Goal: Use online tool/utility: Utilize a website feature to perform a specific function

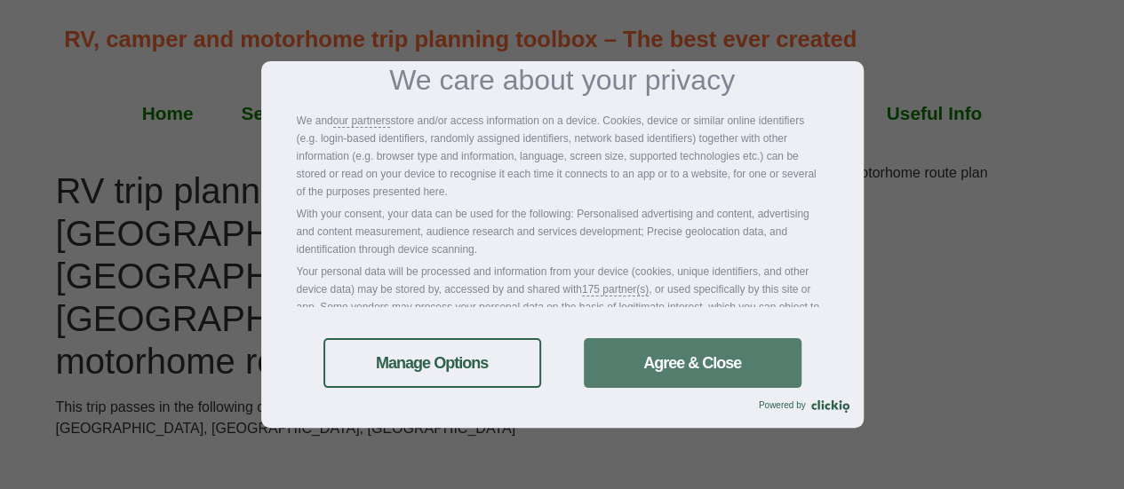
click at [677, 358] on link "Agree & Close" at bounding box center [693, 363] width 218 height 50
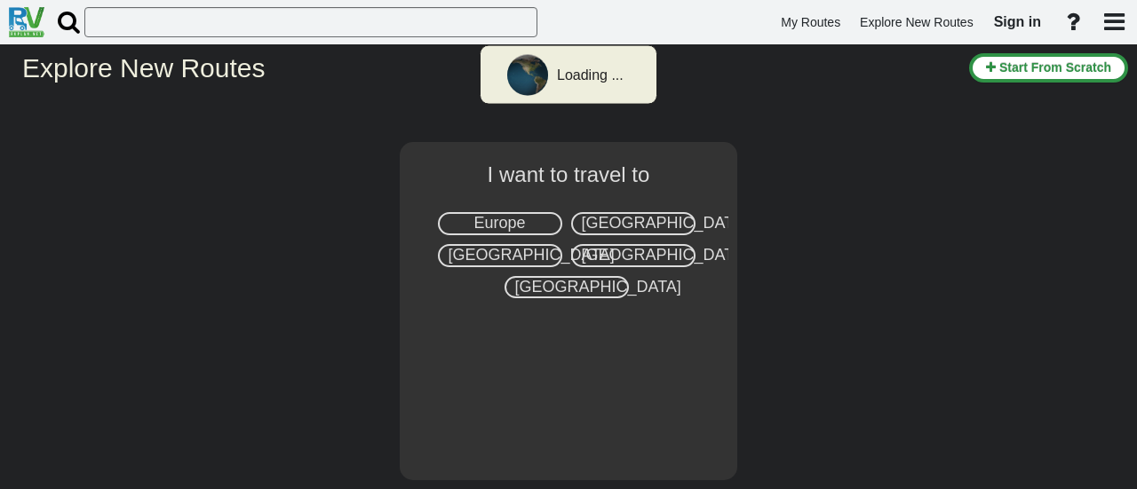
select select "number:8"
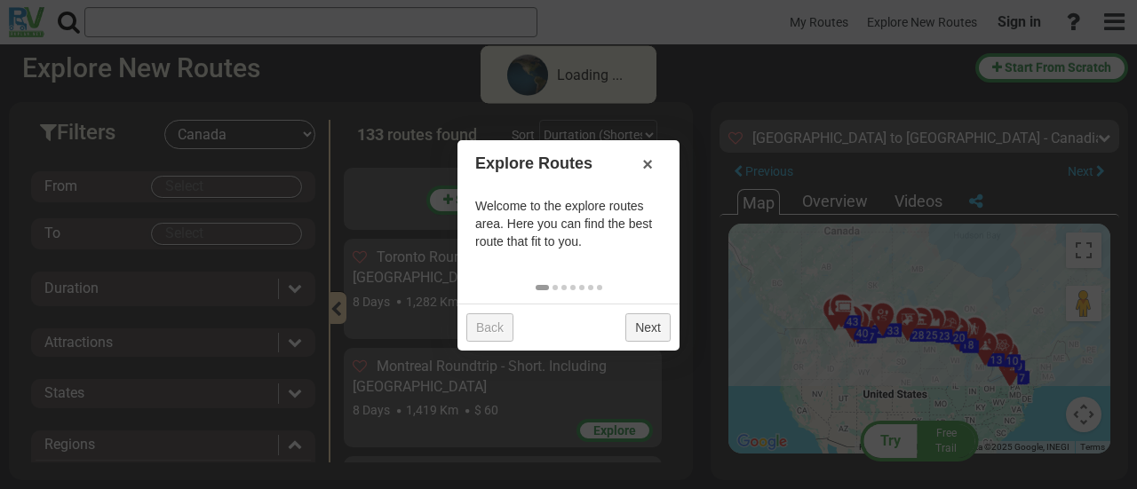
scroll to position [5709, 0]
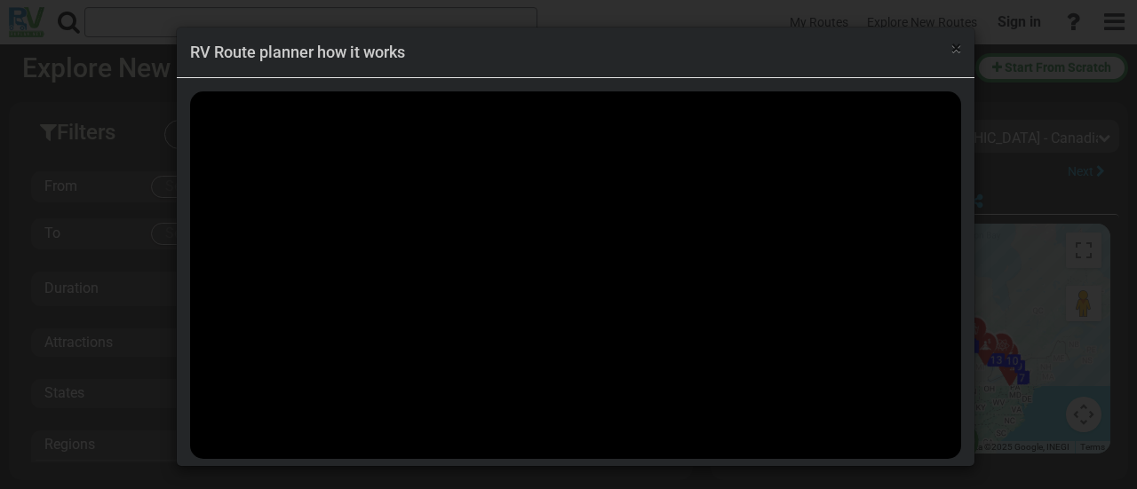
click at [954, 49] on span "×" at bounding box center [956, 47] width 10 height 21
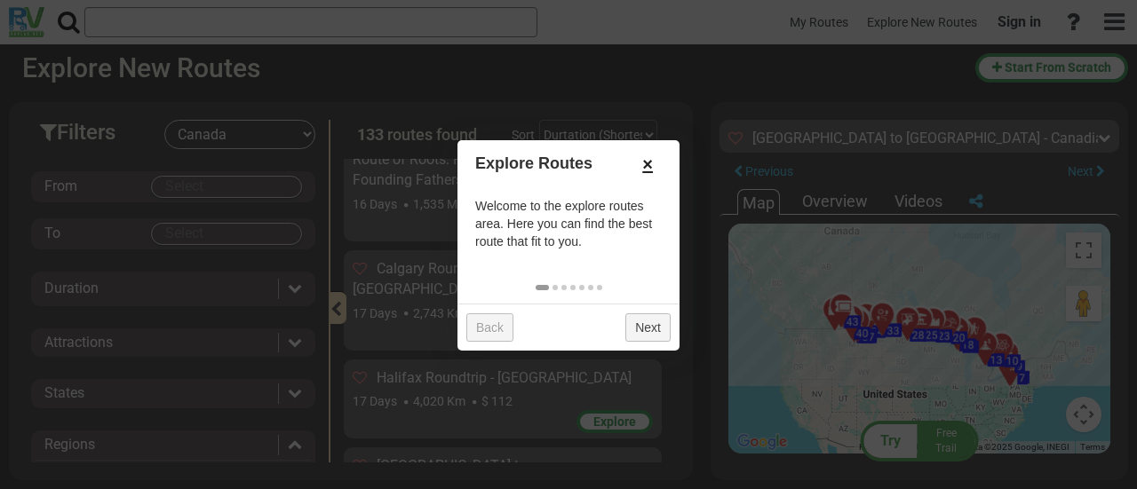
click at [647, 161] on link "×" at bounding box center [647, 164] width 28 height 30
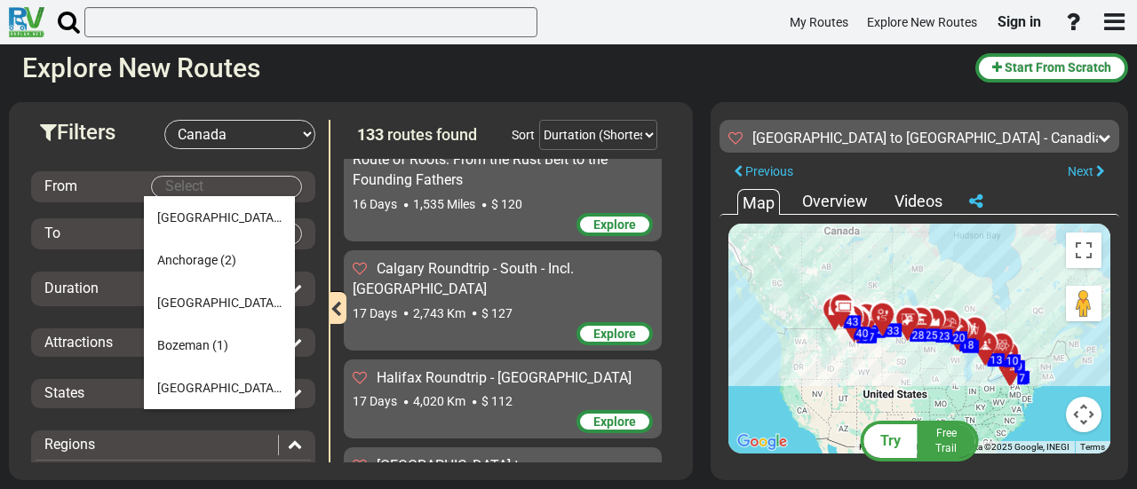
click at [190, 193] on body "My Routes Explore New Routes Sign in ×" at bounding box center [568, 244] width 1137 height 489
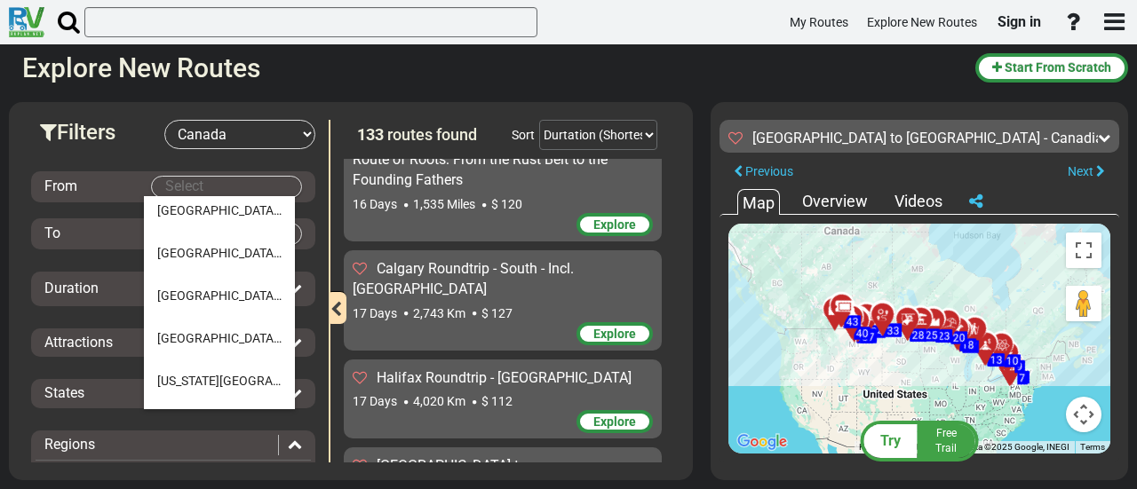
scroll to position [746, 0]
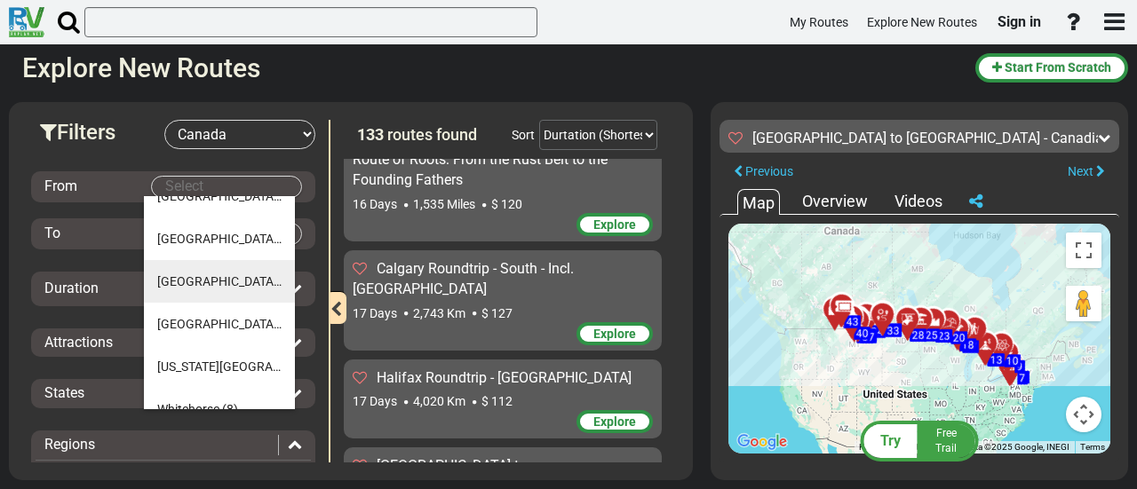
click at [181, 279] on span "Toronto" at bounding box center [219, 281] width 124 height 14
type input "Toronto"
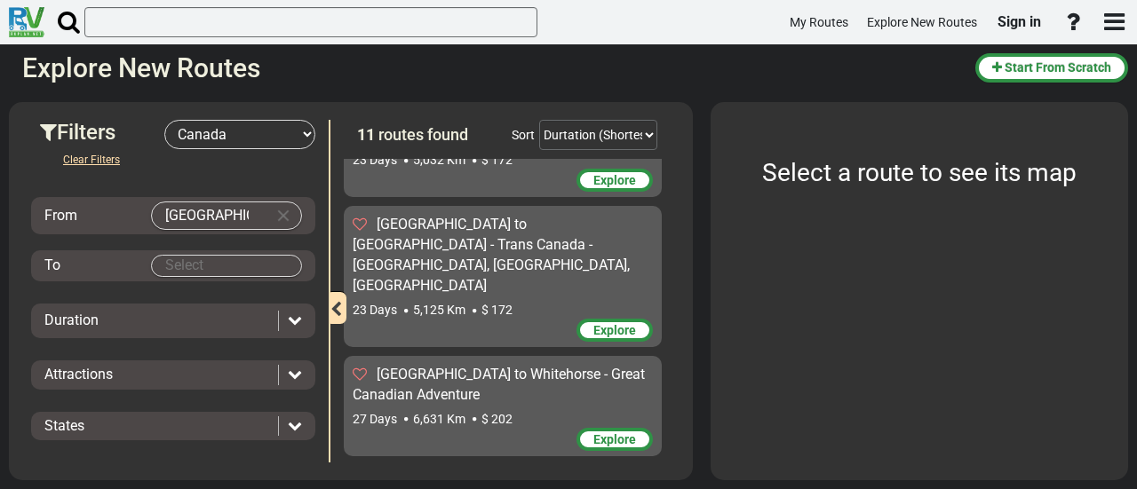
scroll to position [933, 0]
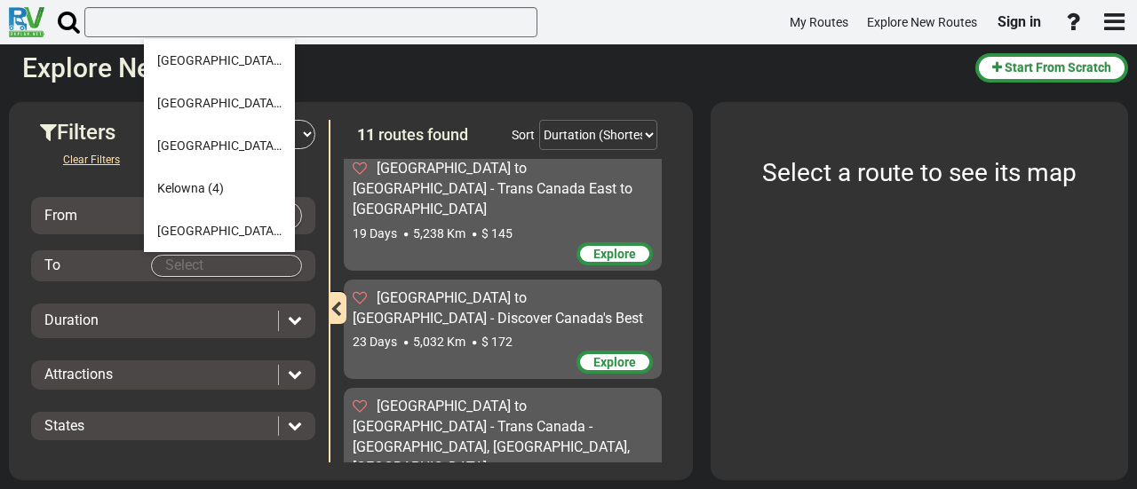
click at [194, 267] on body "My Routes Explore New Routes Sign in ×" at bounding box center [568, 244] width 1137 height 489
click at [280, 63] on span "(14)" at bounding box center [291, 60] width 23 height 14
type input "Calgary"
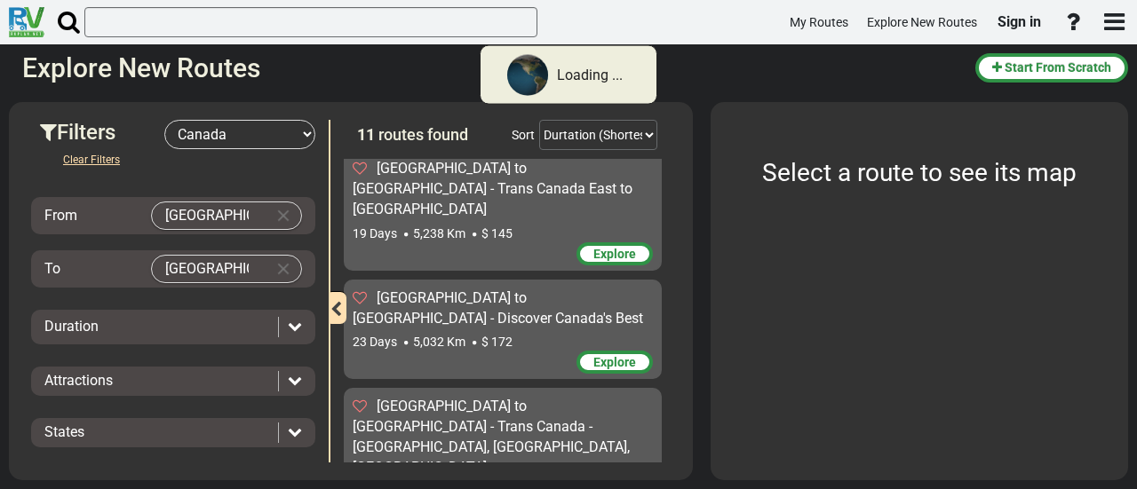
scroll to position [0, 0]
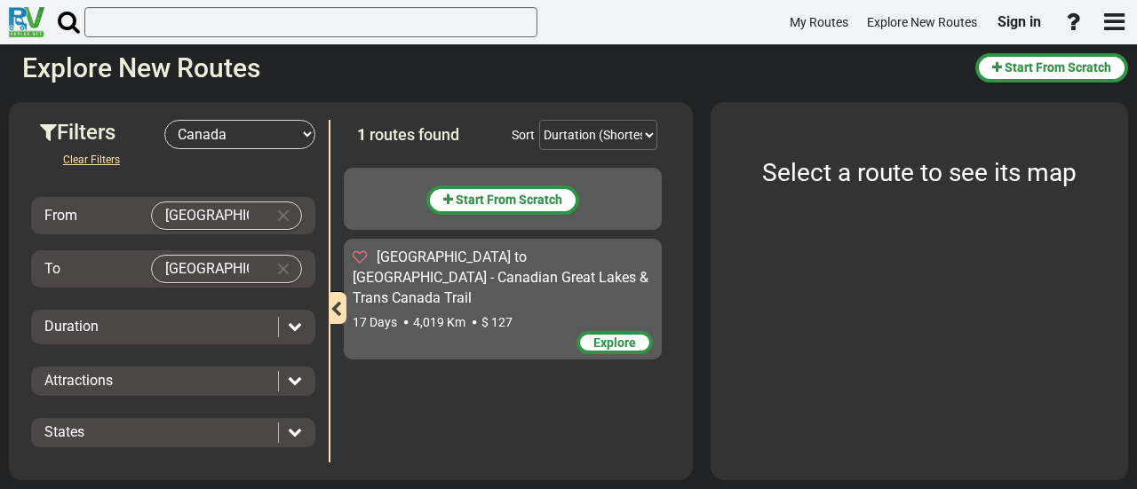
click at [289, 321] on icon at bounding box center [295, 326] width 14 height 14
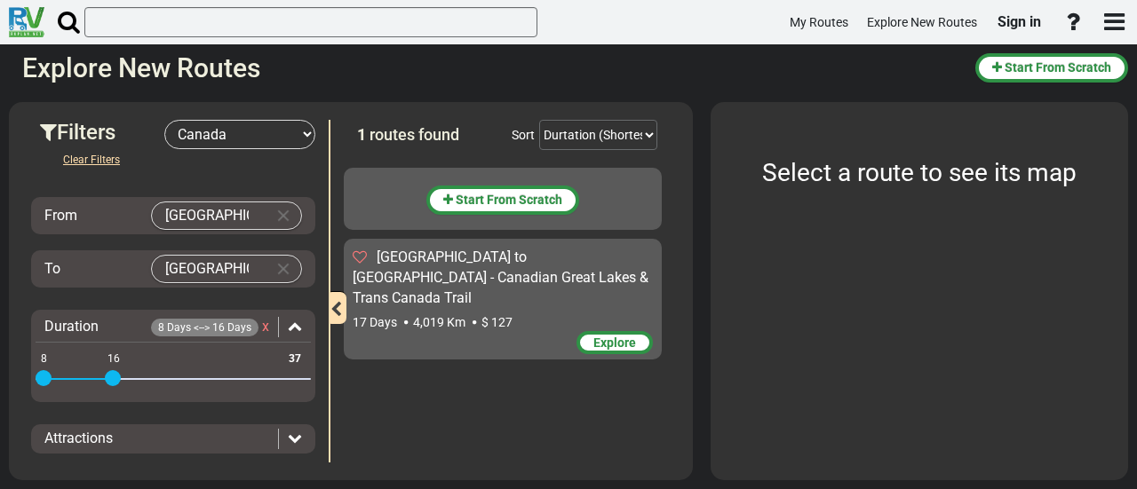
drag, startPoint x: 296, startPoint y: 378, endPoint x: 117, endPoint y: 378, distance: 178.5
click at [117, 378] on span at bounding box center [113, 378] width 16 height 16
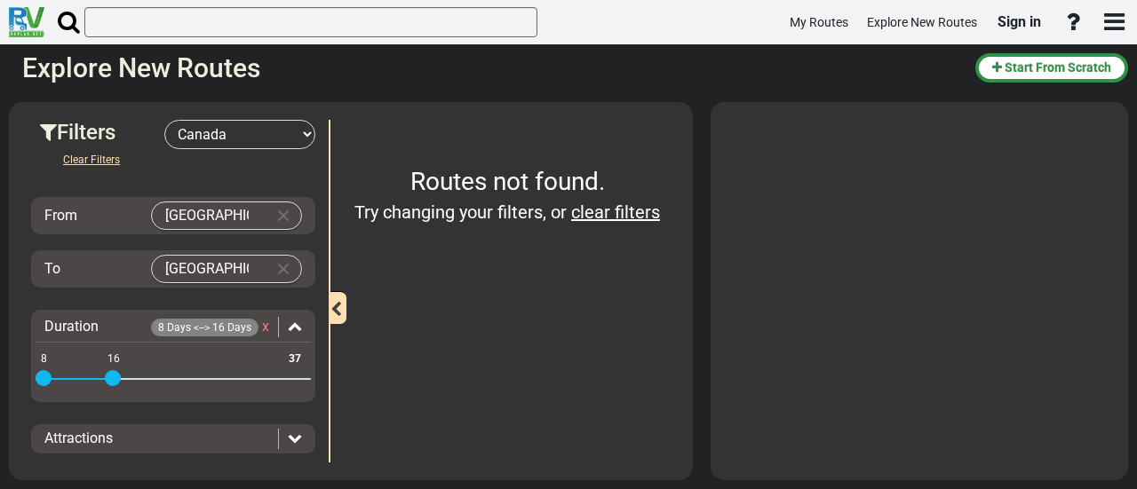
click at [43, 378] on span at bounding box center [44, 378] width 16 height 16
drag, startPoint x: 108, startPoint y: 373, endPoint x: 169, endPoint y: 378, distance: 60.6
click at [169, 378] on span at bounding box center [165, 378] width 16 height 16
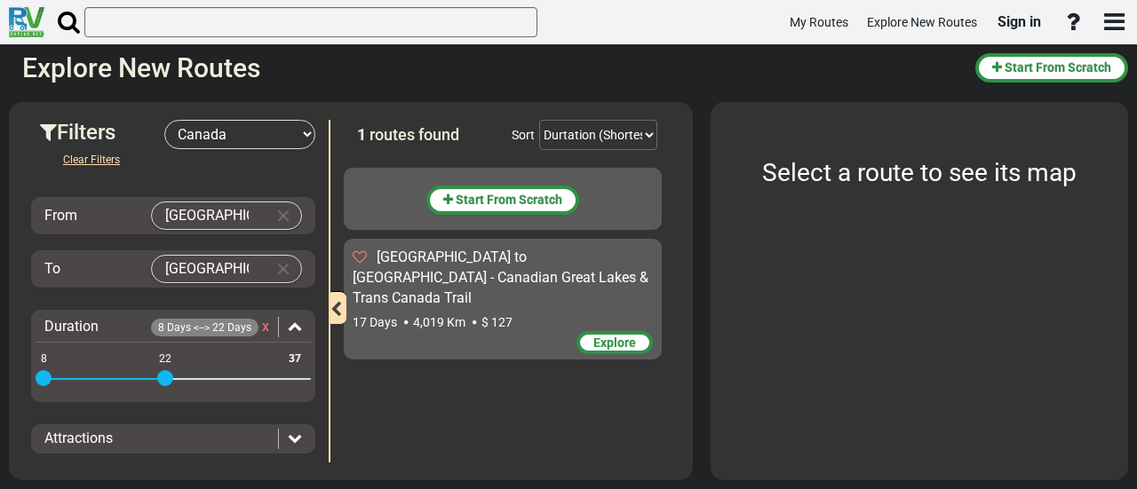
click at [609, 336] on span "Explore" at bounding box center [614, 343] width 43 height 14
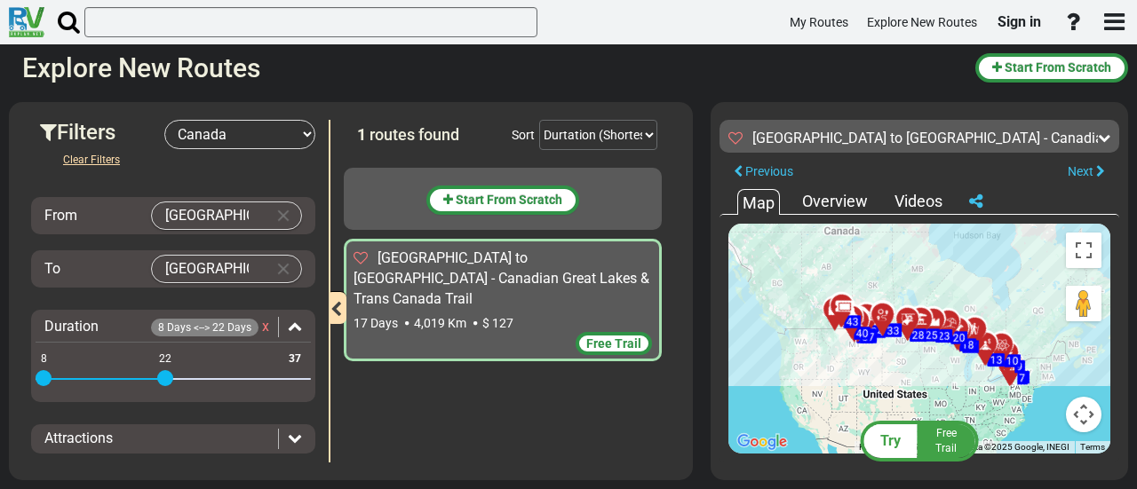
click at [917, 349] on div "To activate drag with keyboard, press Alt + Enter. Once in keyboard drag state,…" at bounding box center [919, 339] width 382 height 230
click at [834, 200] on div "Overview" at bounding box center [835, 201] width 75 height 23
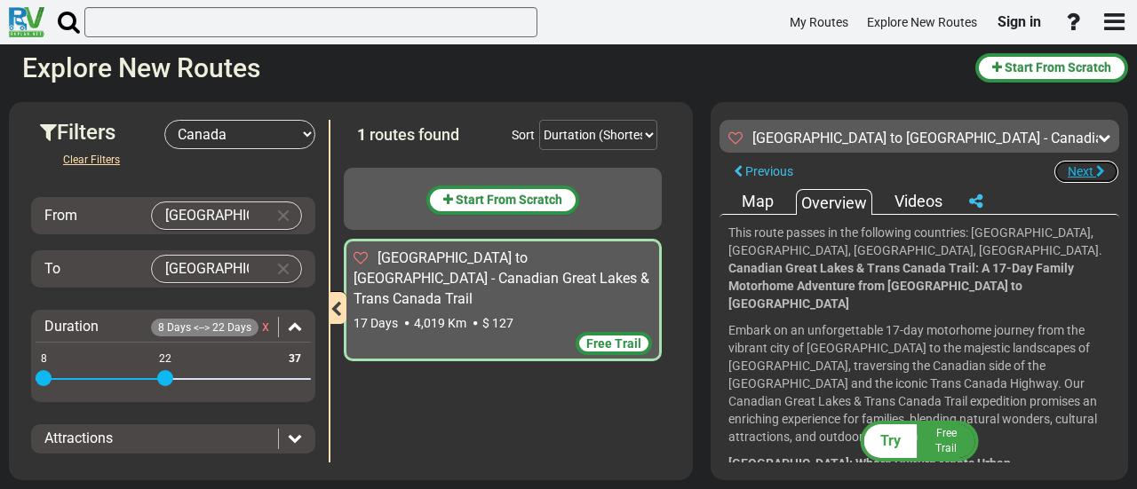
click at [1084, 166] on span "Next" at bounding box center [1081, 171] width 26 height 14
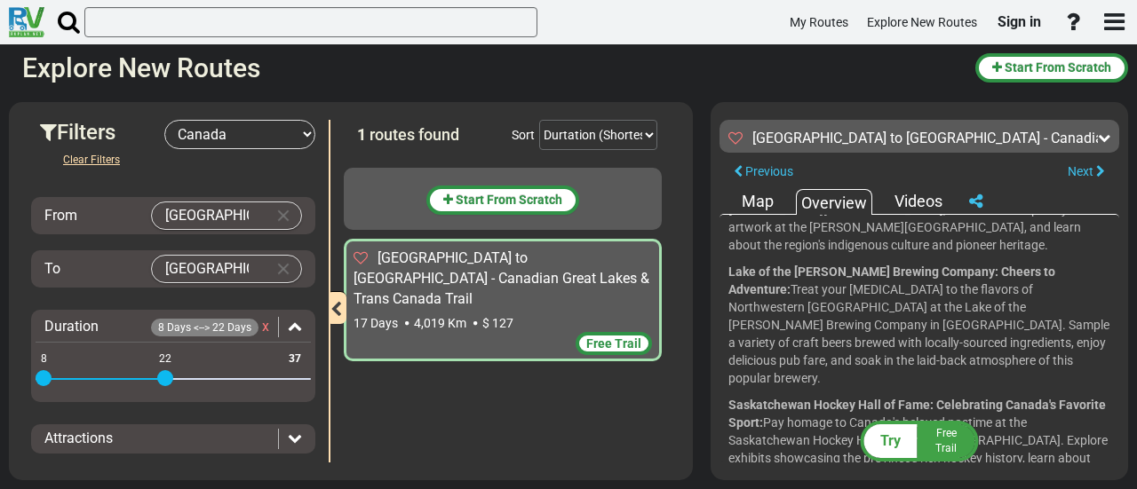
scroll to position [872, 0]
